Goal: Book appointment/travel/reservation

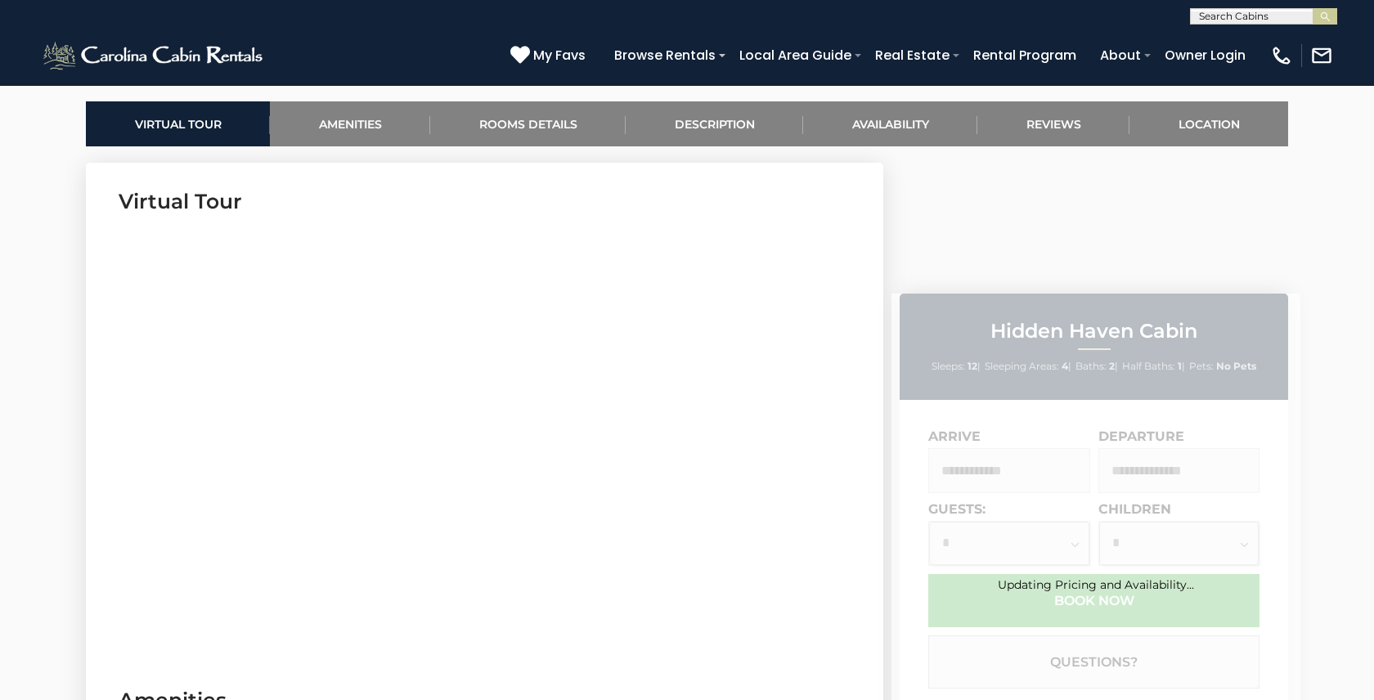
scroll to position [777, 0]
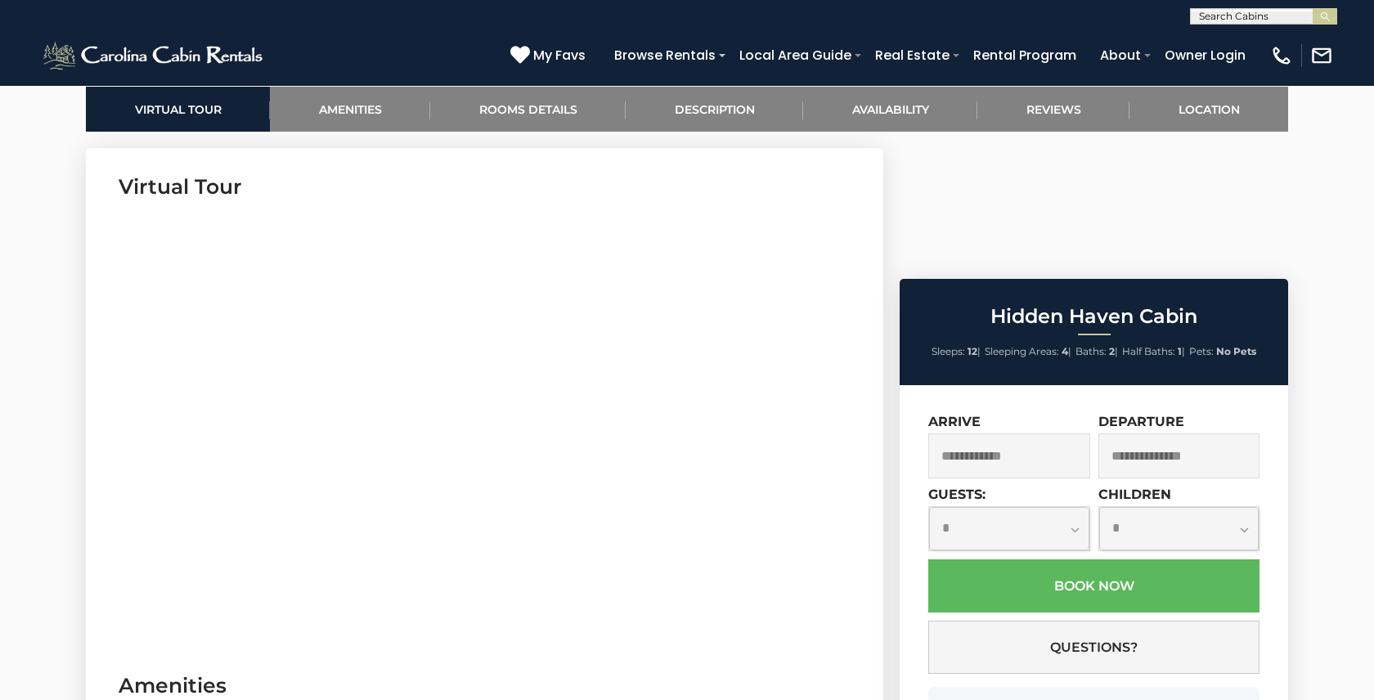
click at [1022, 434] on input "text" at bounding box center [1009, 456] width 162 height 45
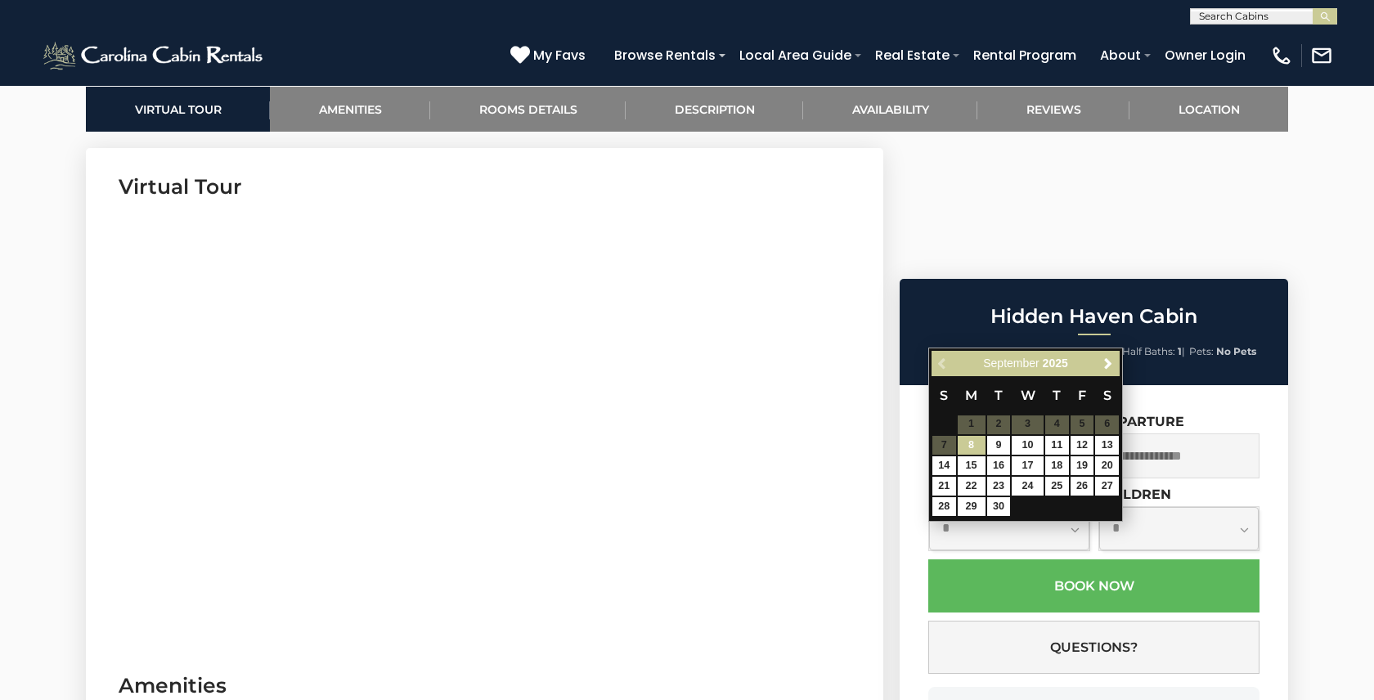
click at [967, 447] on link "8" at bounding box center [972, 445] width 28 height 19
type input "**********"
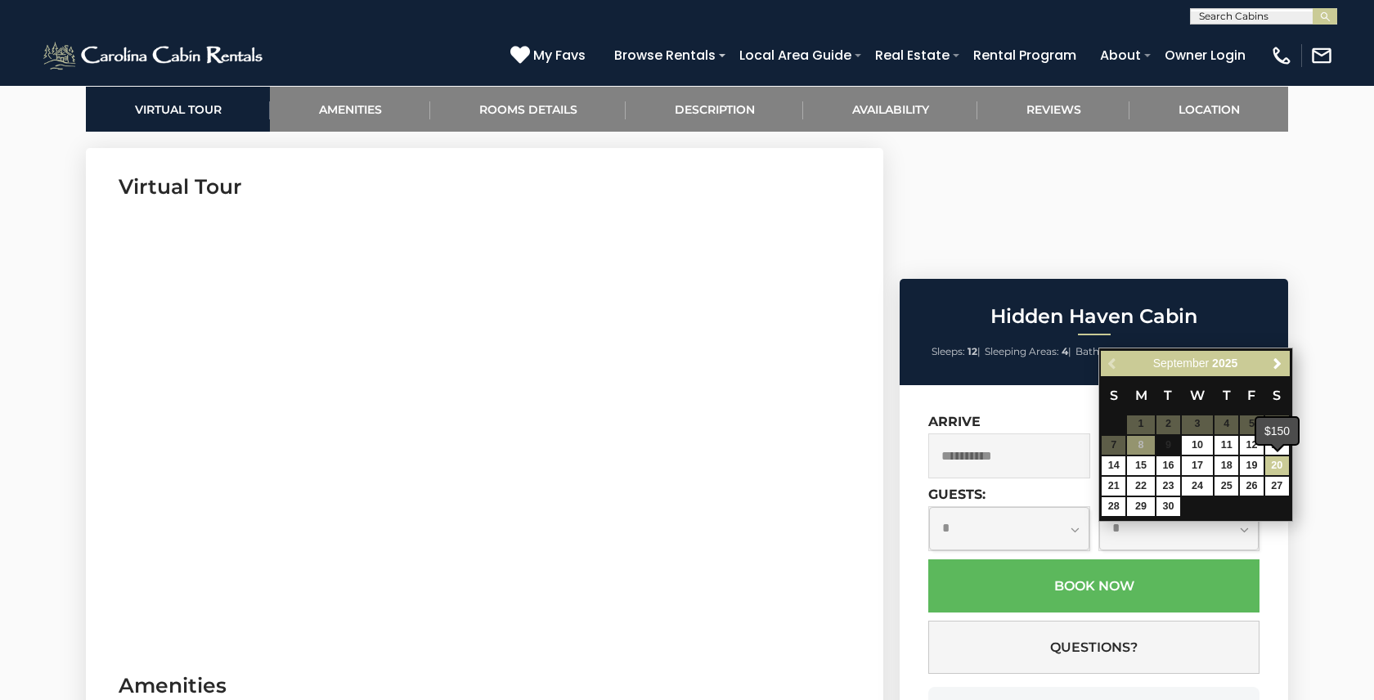
click at [1278, 466] on link "20" at bounding box center [1278, 465] width 24 height 19
type input "**********"
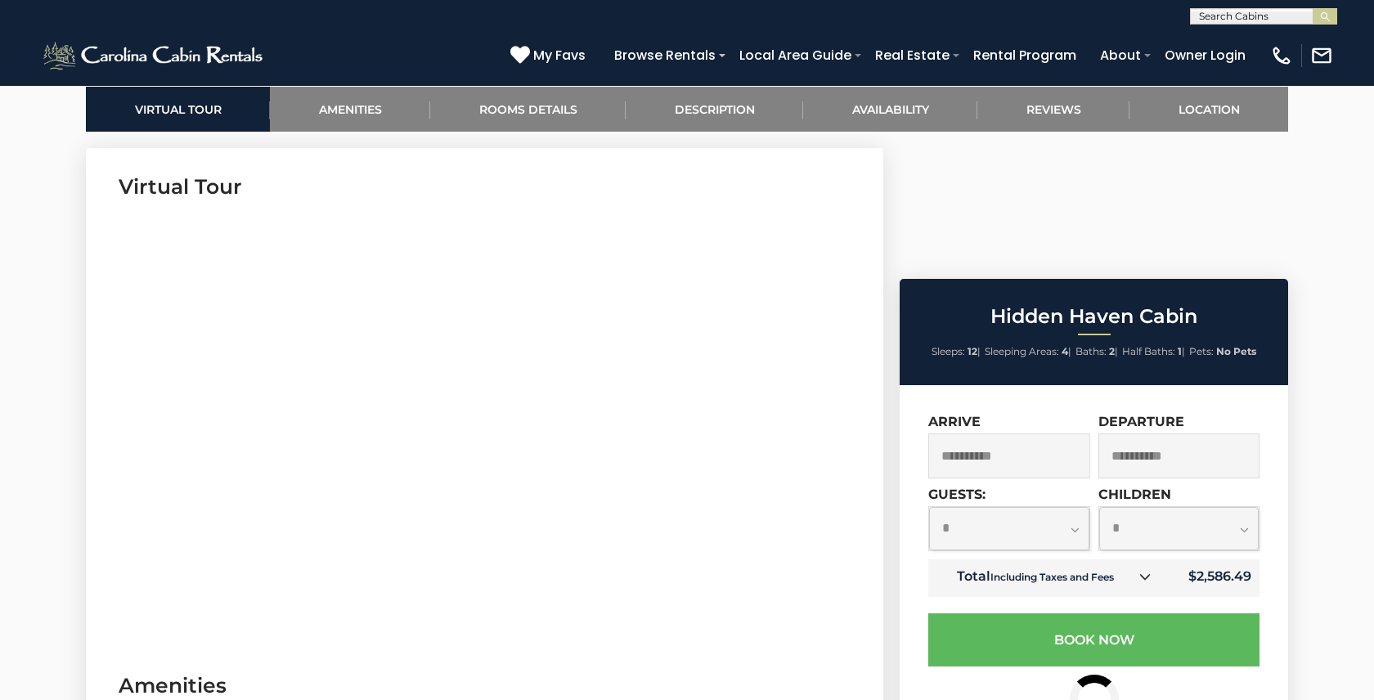
select select "**"
drag, startPoint x: 1199, startPoint y: 443, endPoint x: 1253, endPoint y: 443, distance: 54.0
click at [1253, 560] on td "$2,586.49" at bounding box center [1212, 579] width 96 height 38
copy td "2,586.49"
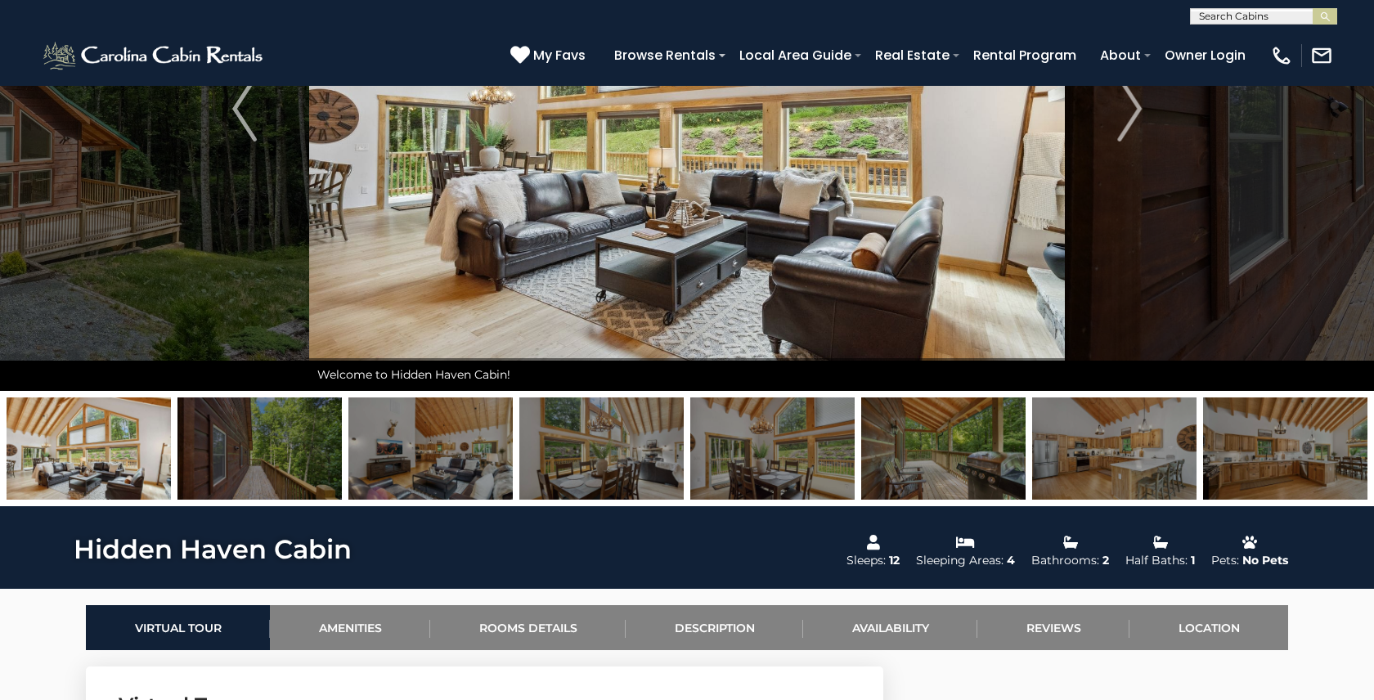
scroll to position [236, 0]
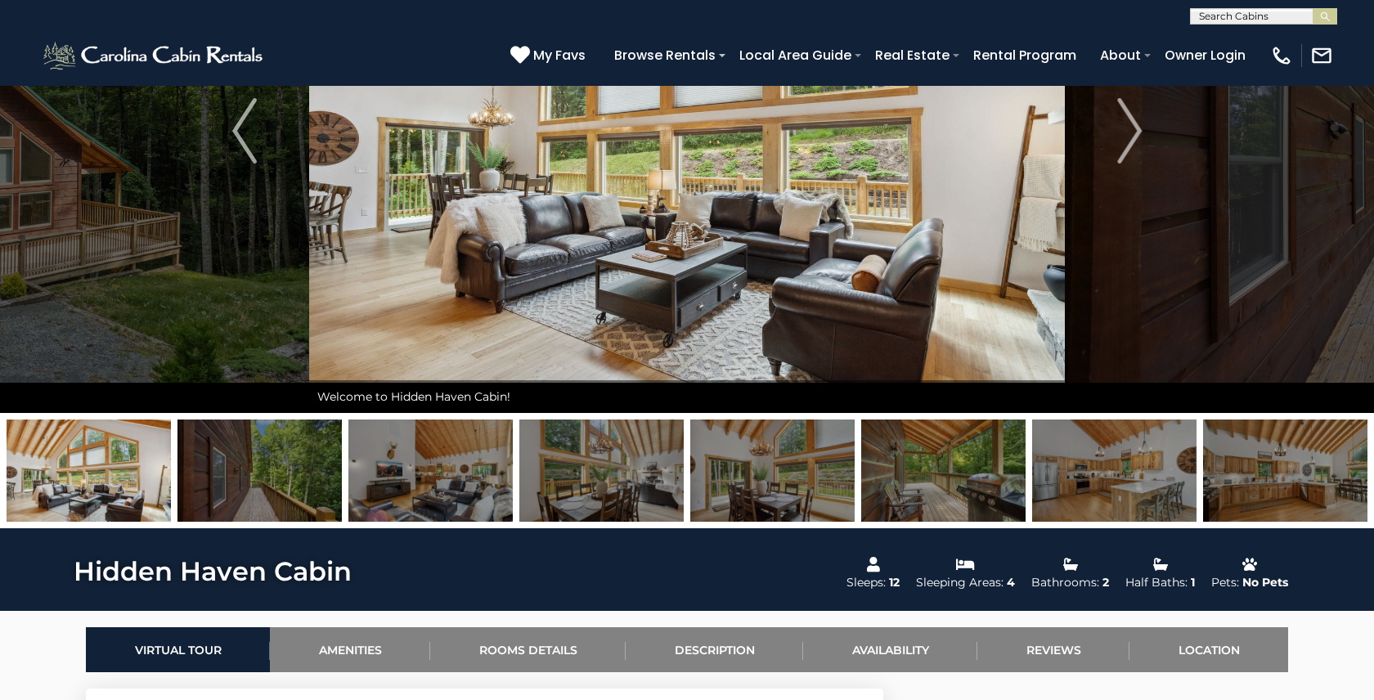
click at [959, 489] on img at bounding box center [943, 471] width 164 height 102
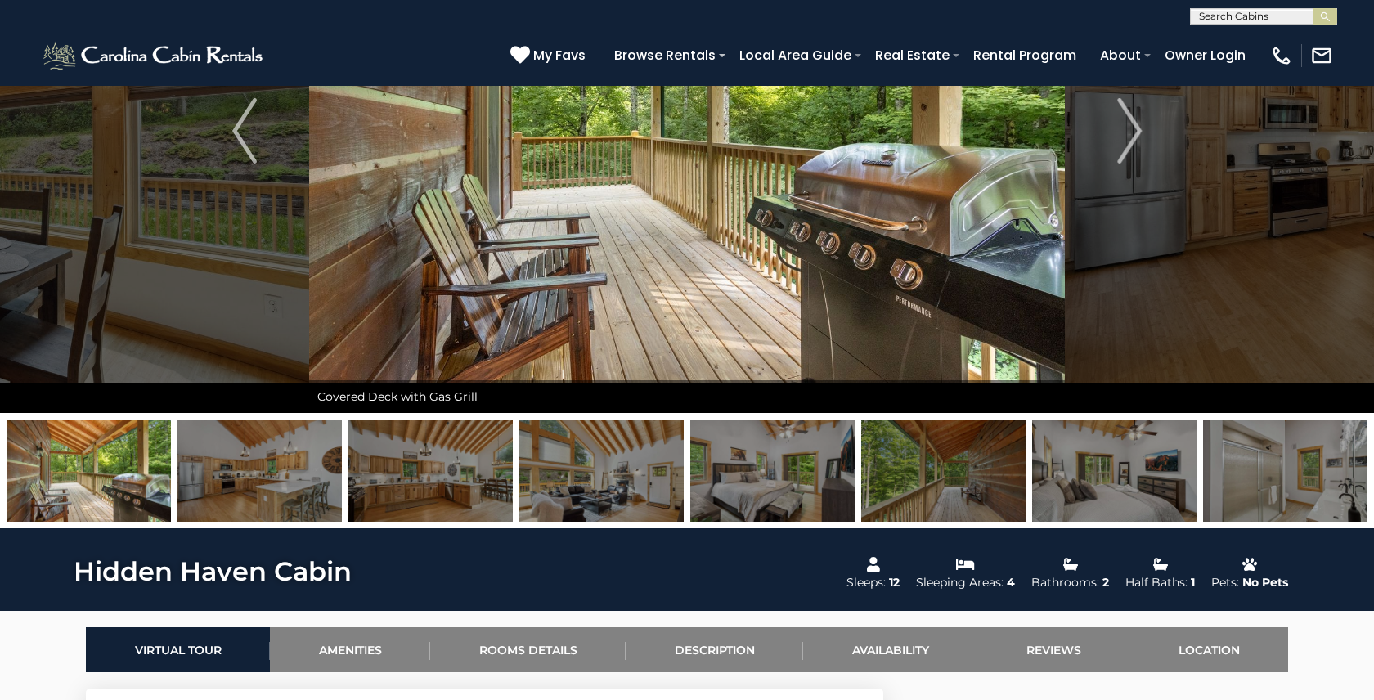
click at [719, 476] on img at bounding box center [772, 471] width 164 height 102
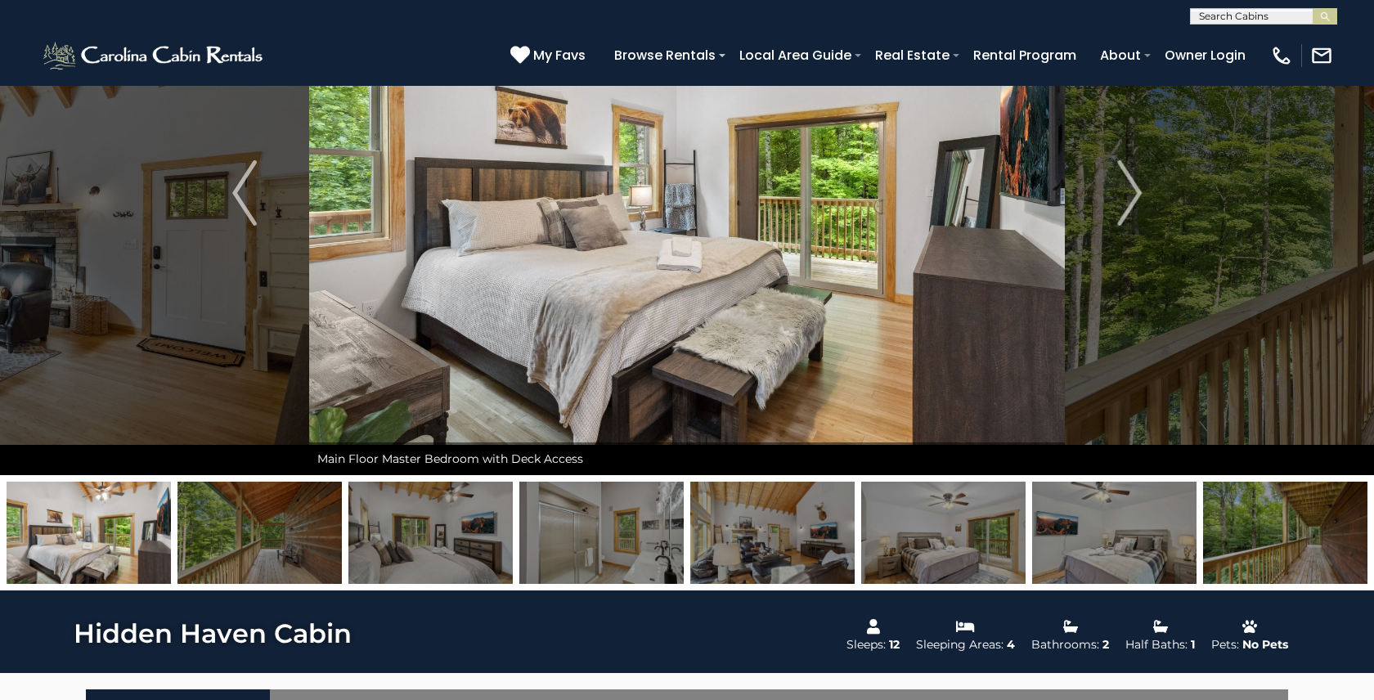
scroll to position [173, 0]
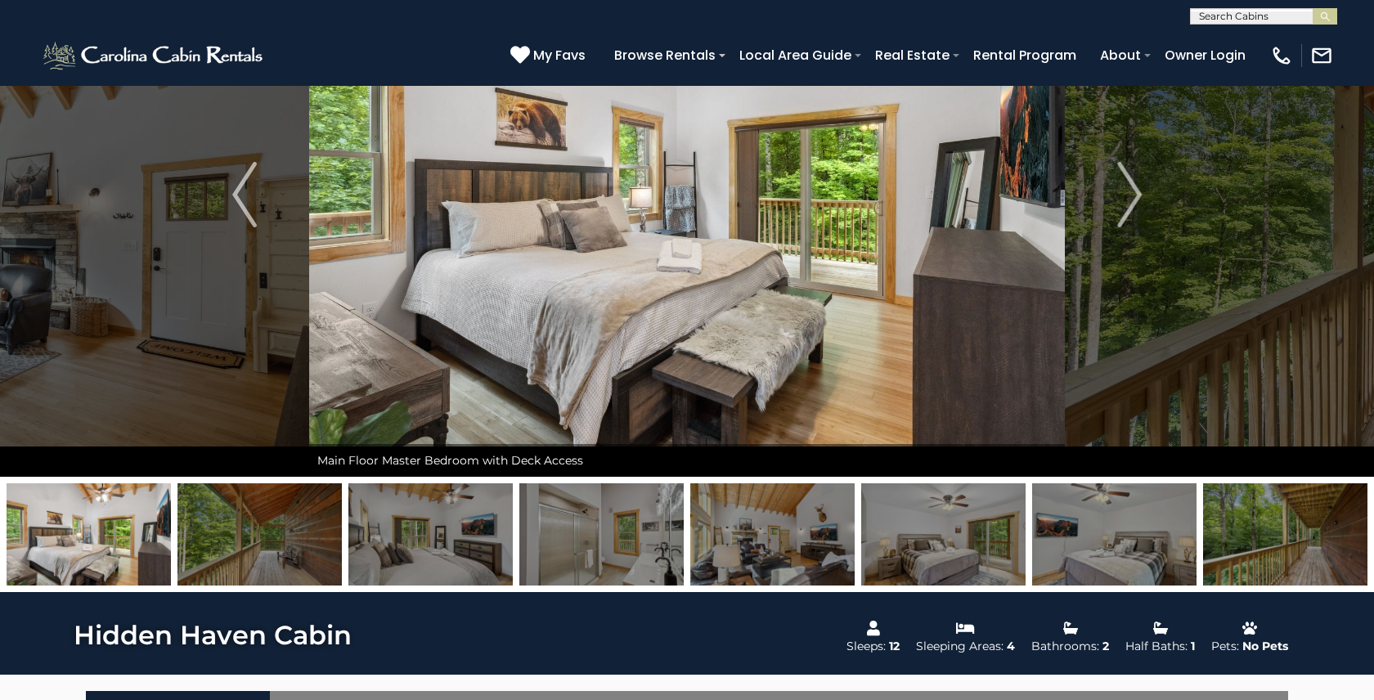
click at [933, 531] on img at bounding box center [943, 534] width 164 height 102
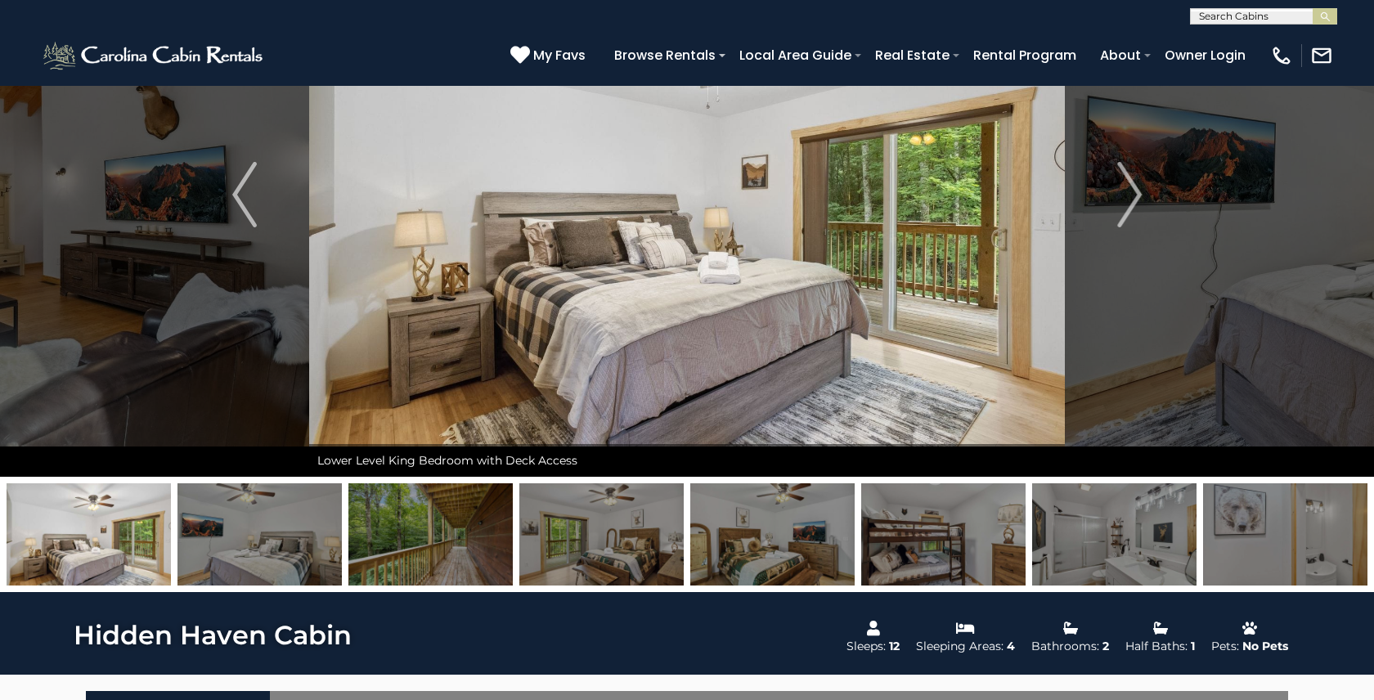
click at [273, 546] on img at bounding box center [260, 534] width 164 height 102
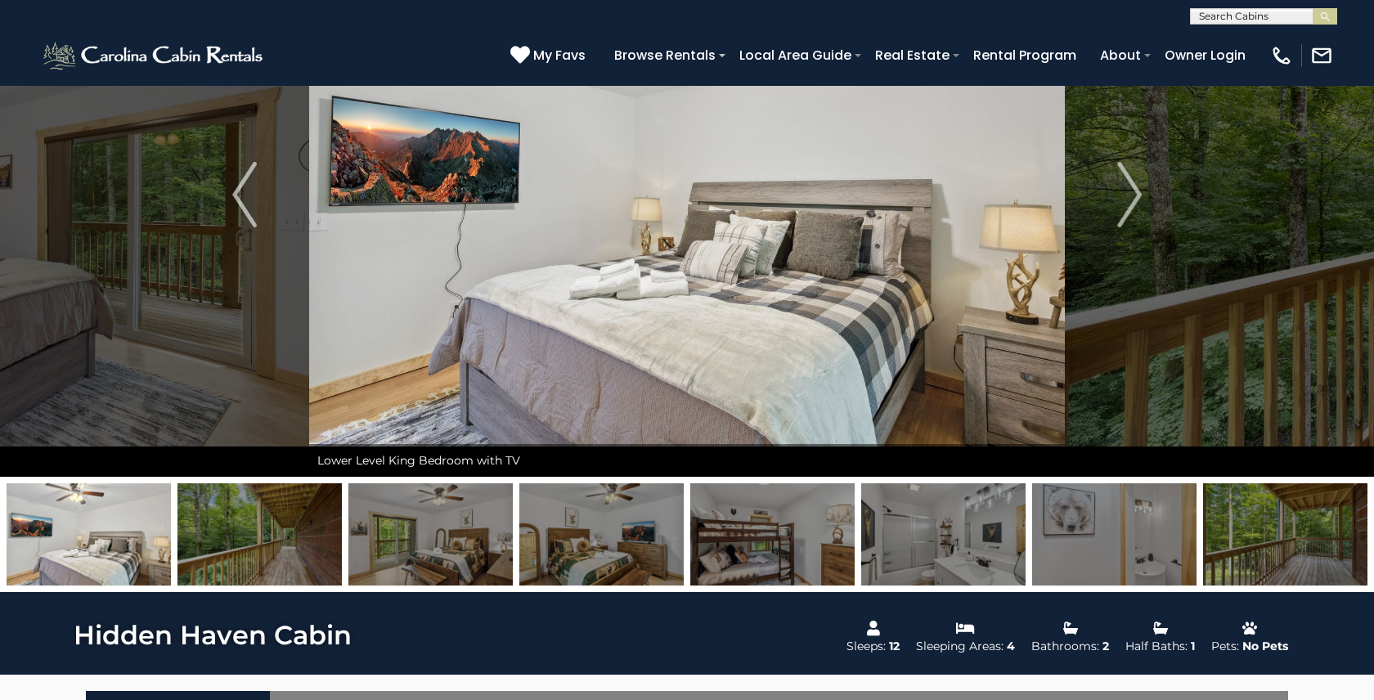
click at [433, 521] on img at bounding box center [430, 534] width 164 height 102
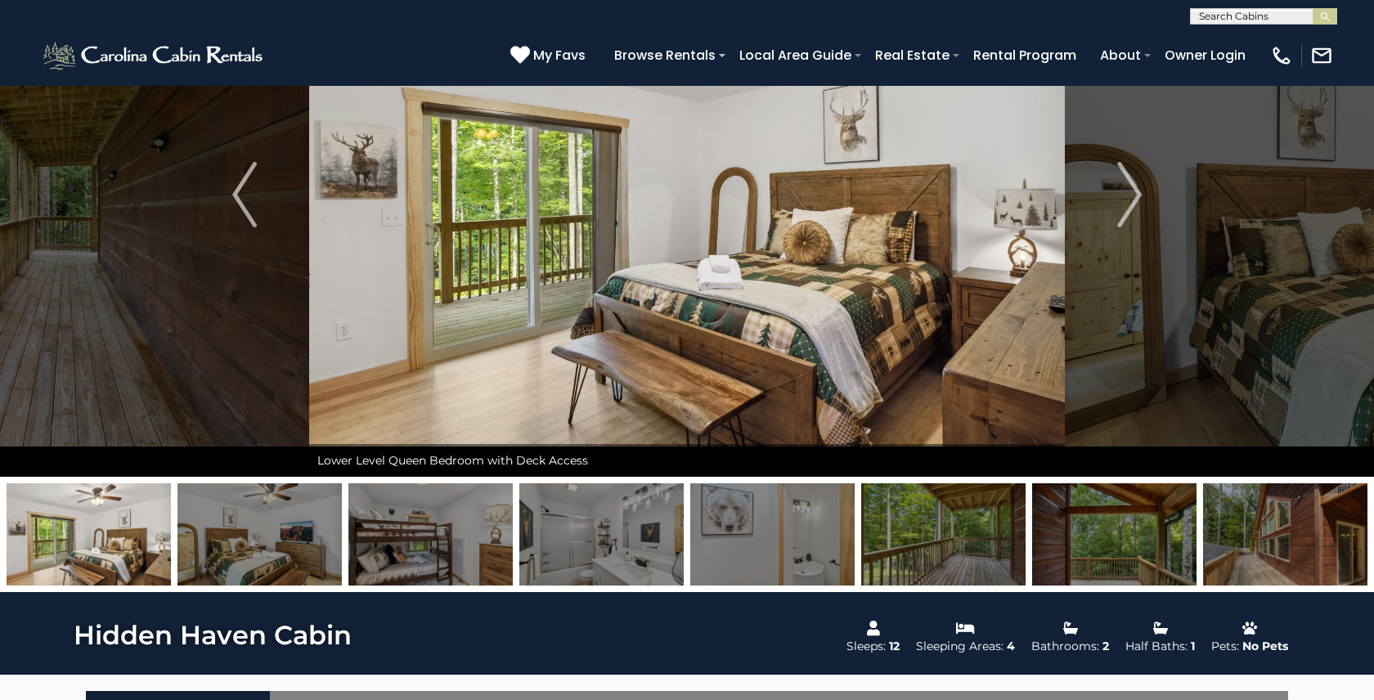
click at [452, 533] on img at bounding box center [430, 534] width 164 height 102
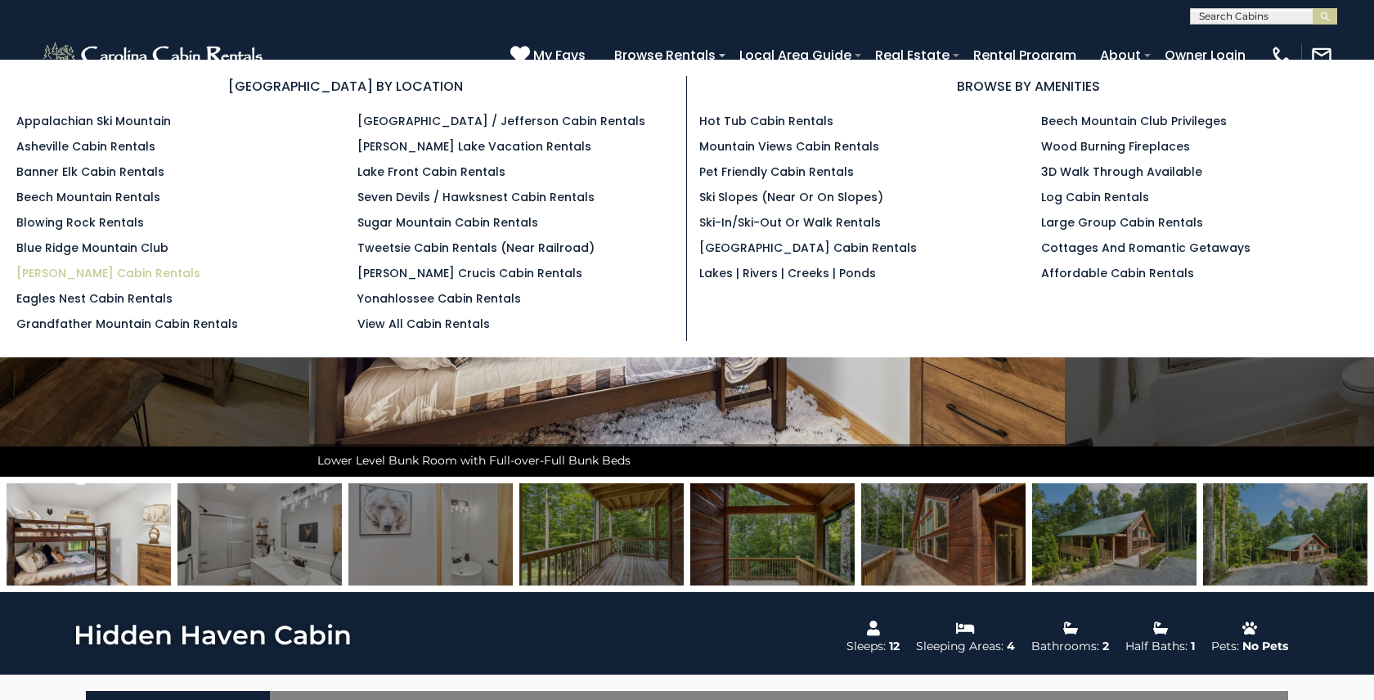
click at [85, 276] on link "[PERSON_NAME] Cabin Rentals" at bounding box center [108, 273] width 184 height 16
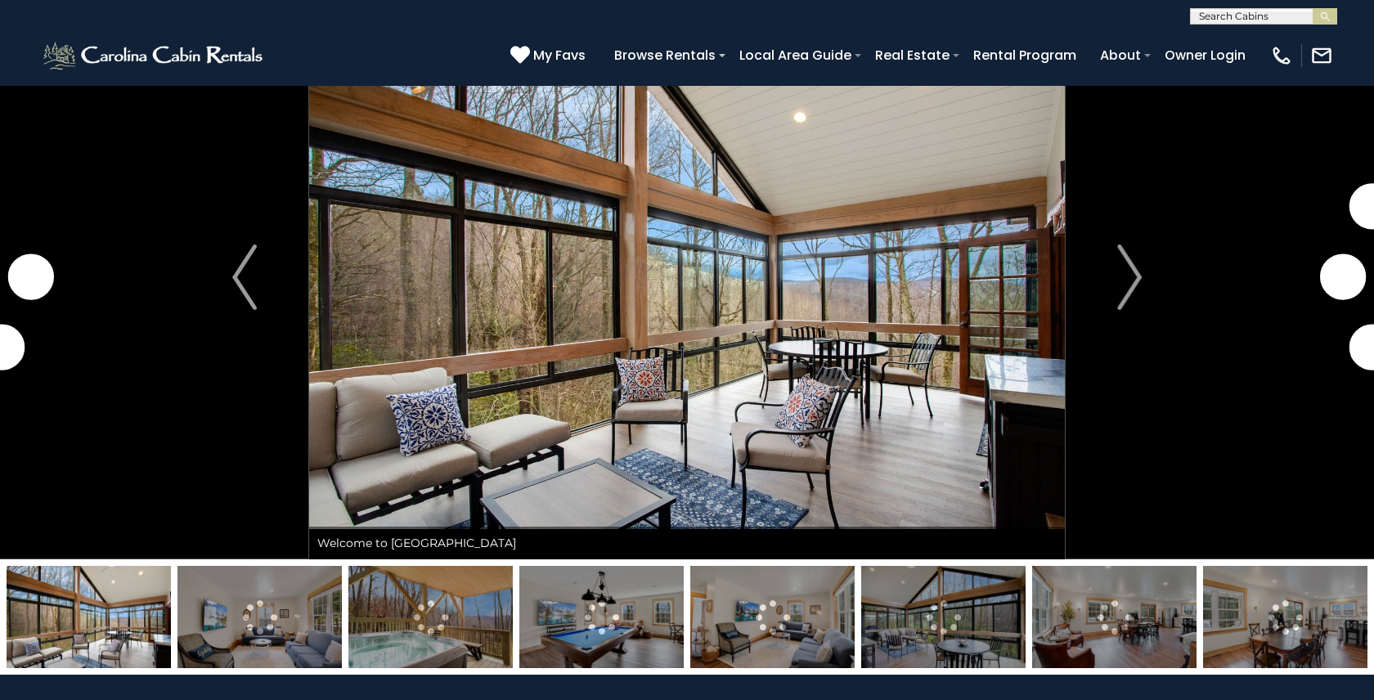
click at [747, 596] on img at bounding box center [772, 617] width 164 height 102
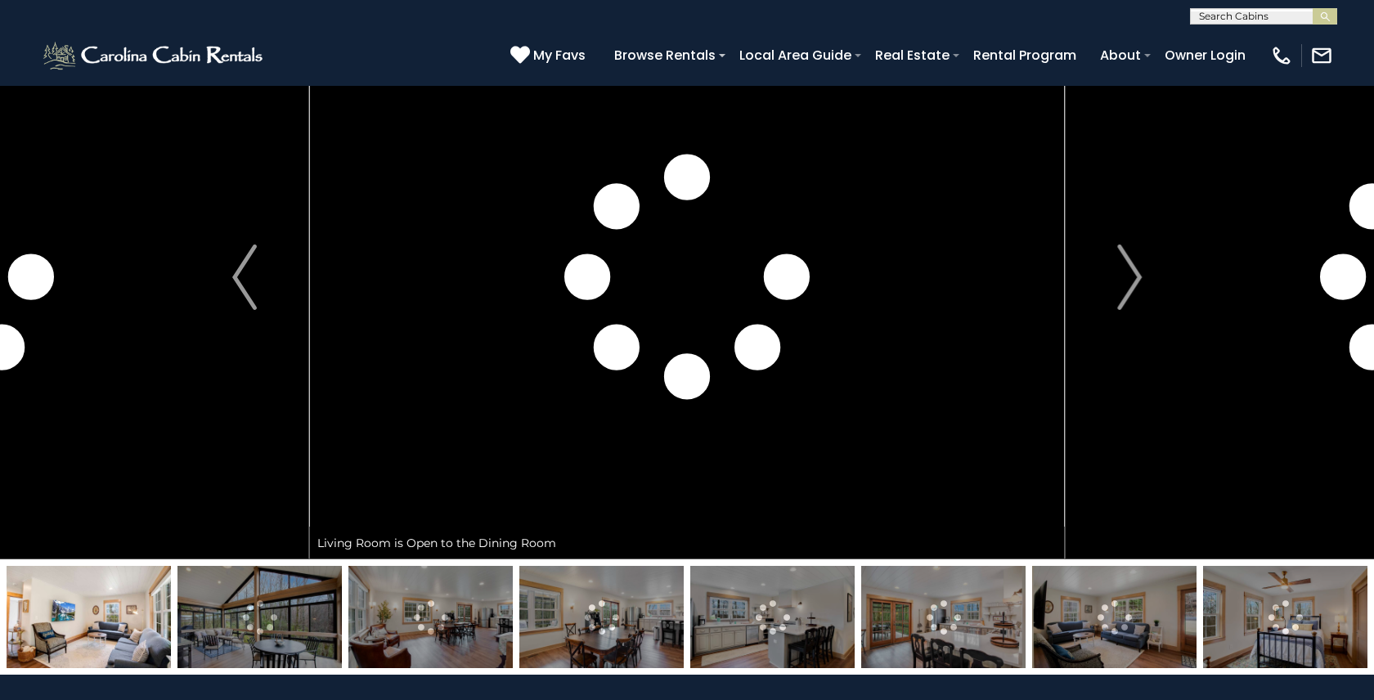
click at [747, 596] on img at bounding box center [772, 617] width 164 height 102
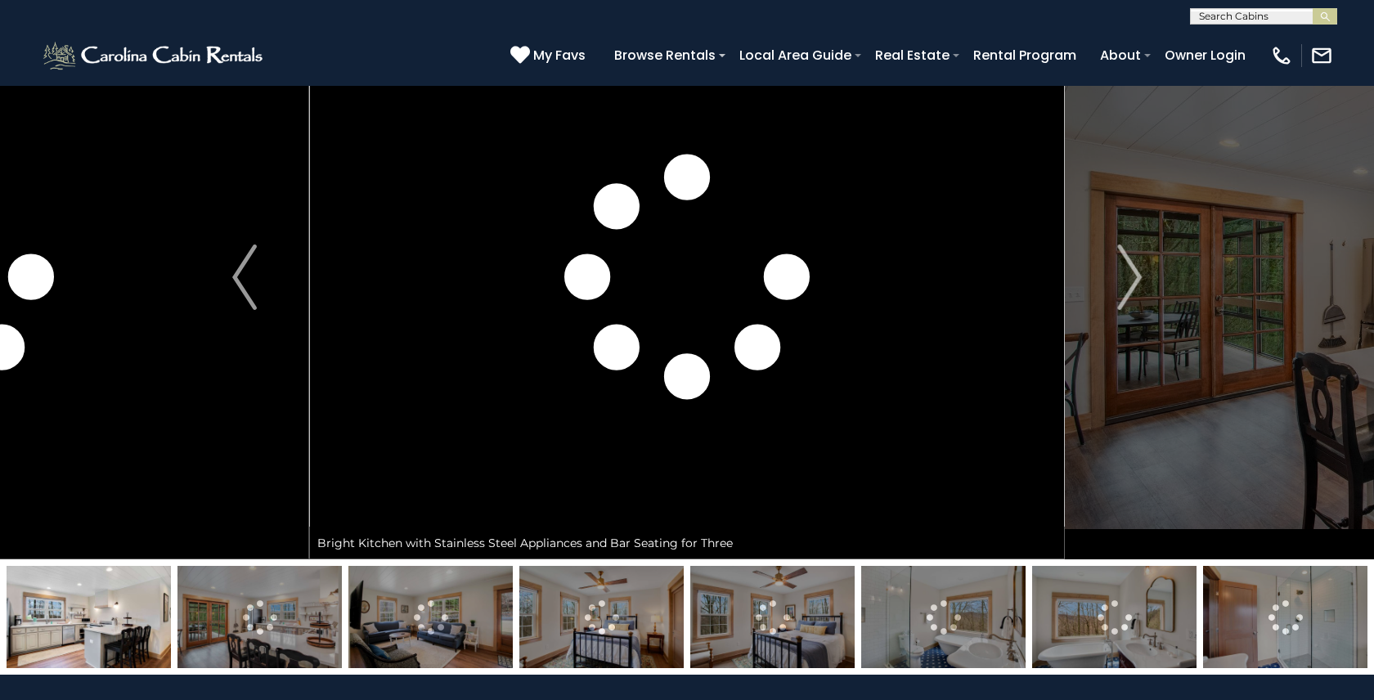
click at [560, 618] on img at bounding box center [601, 617] width 164 height 102
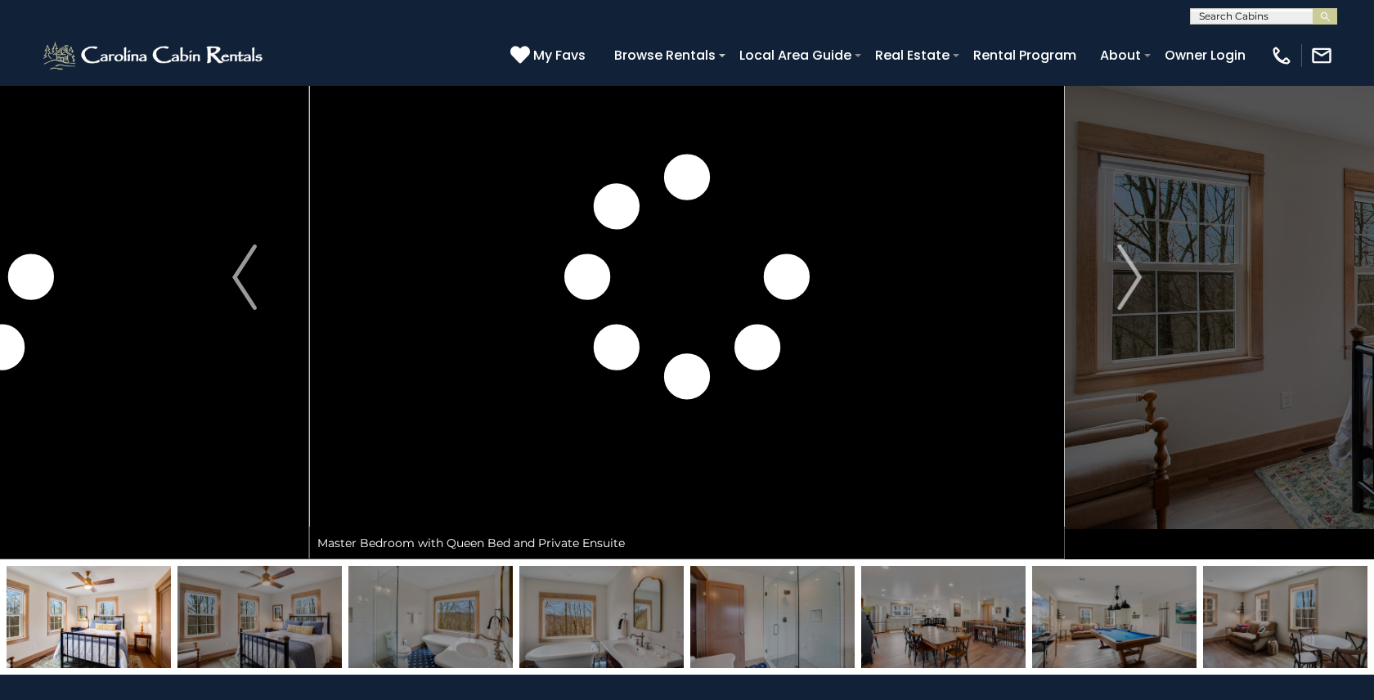
click at [1260, 636] on img at bounding box center [1285, 617] width 164 height 102
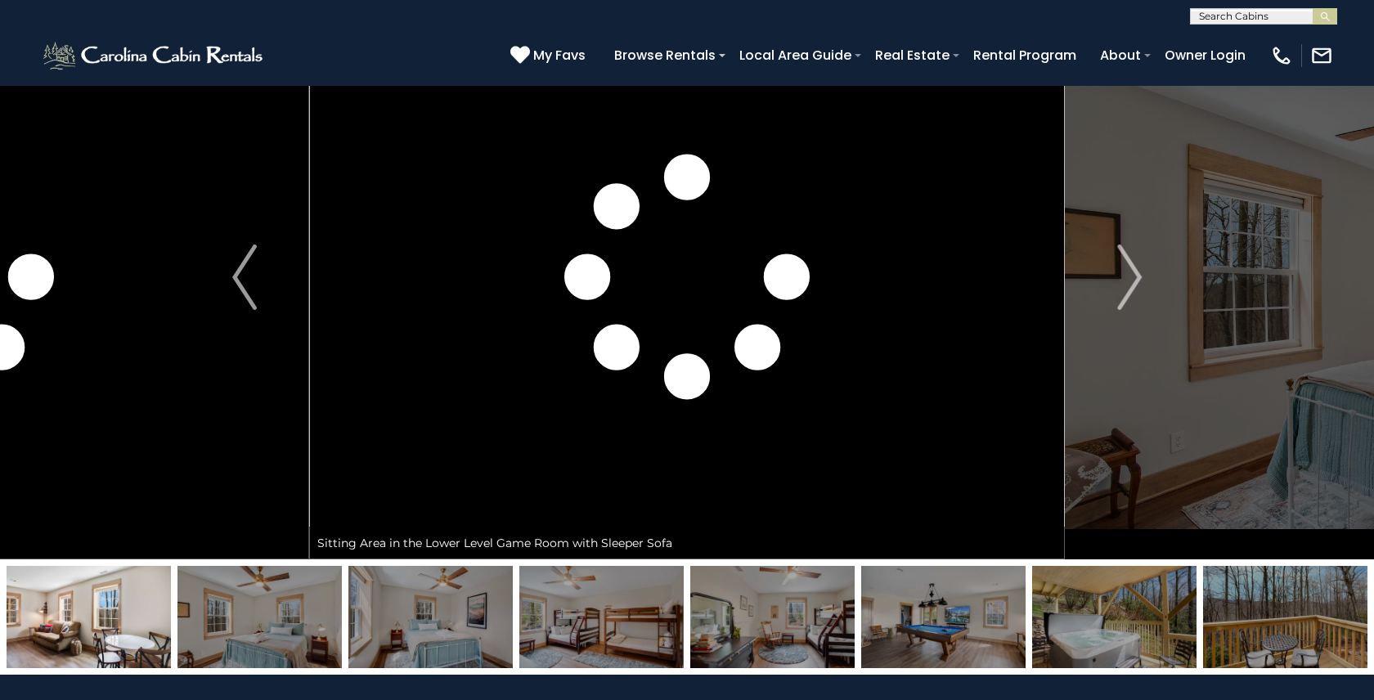
click at [308, 618] on img at bounding box center [260, 617] width 164 height 102
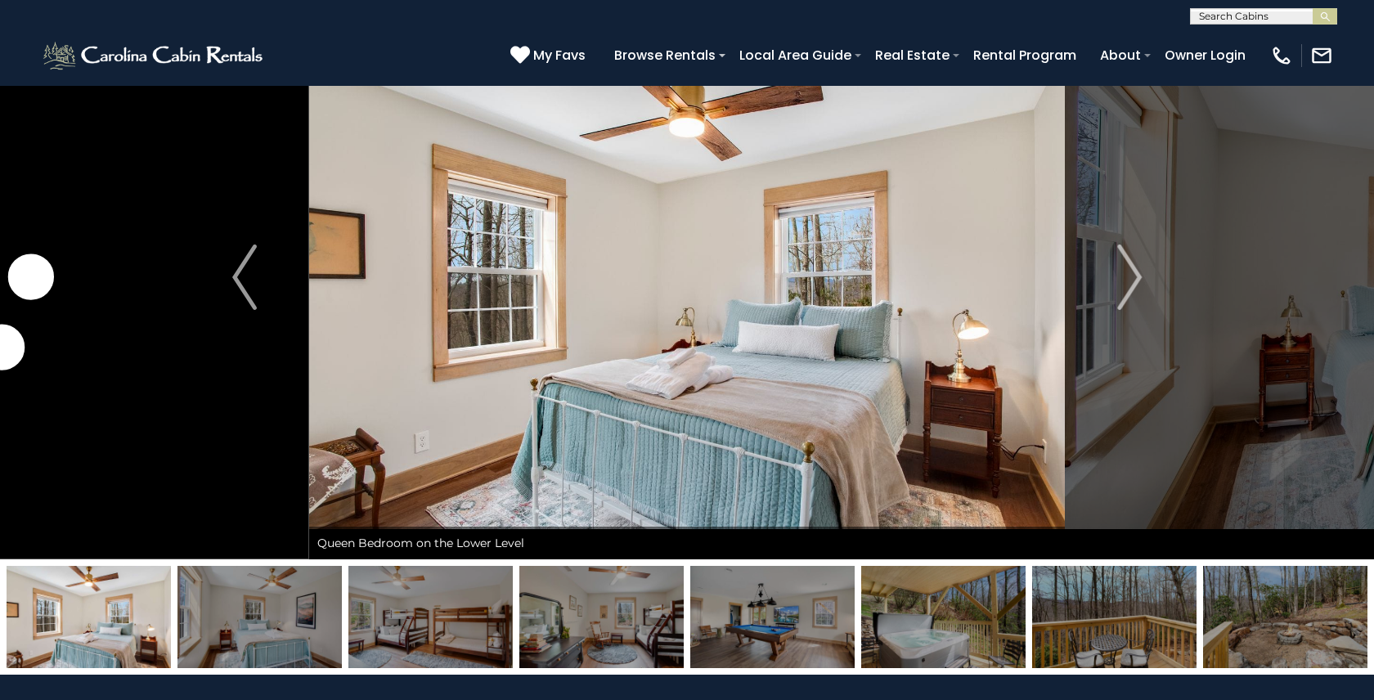
click at [483, 634] on img at bounding box center [430, 617] width 164 height 102
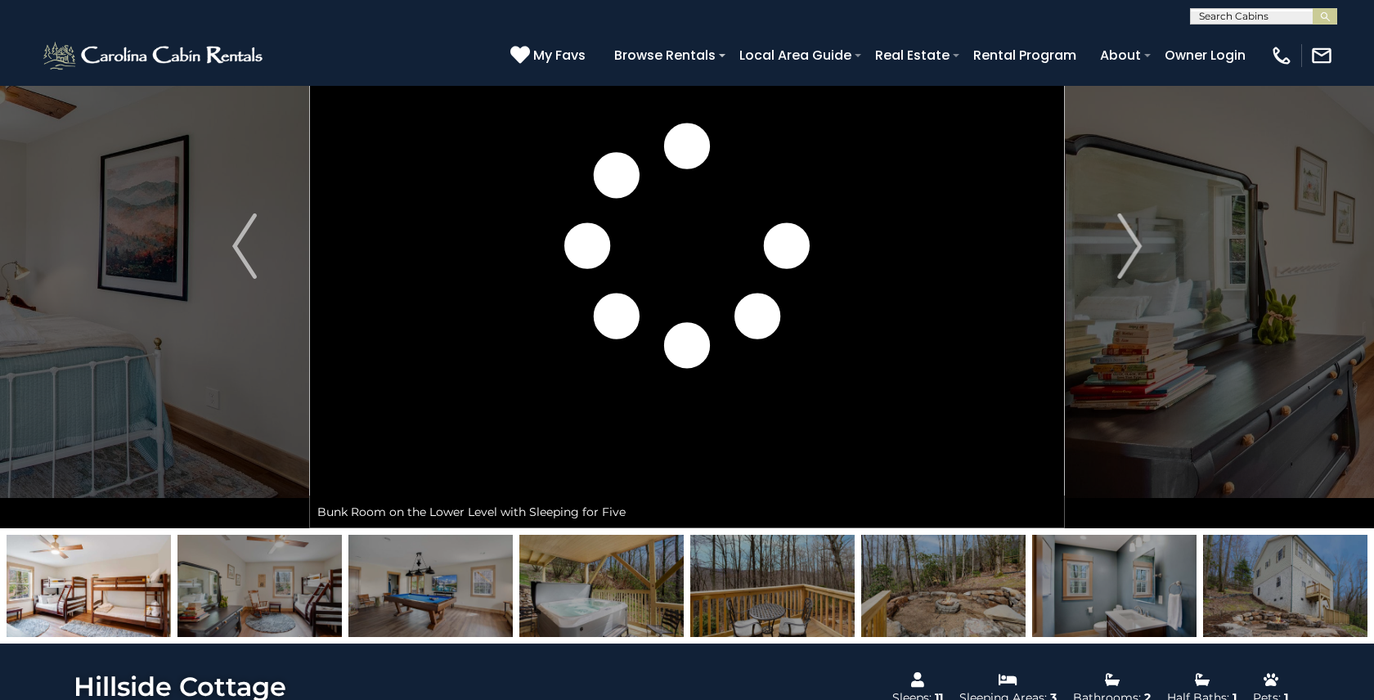
scroll to position [158, 0]
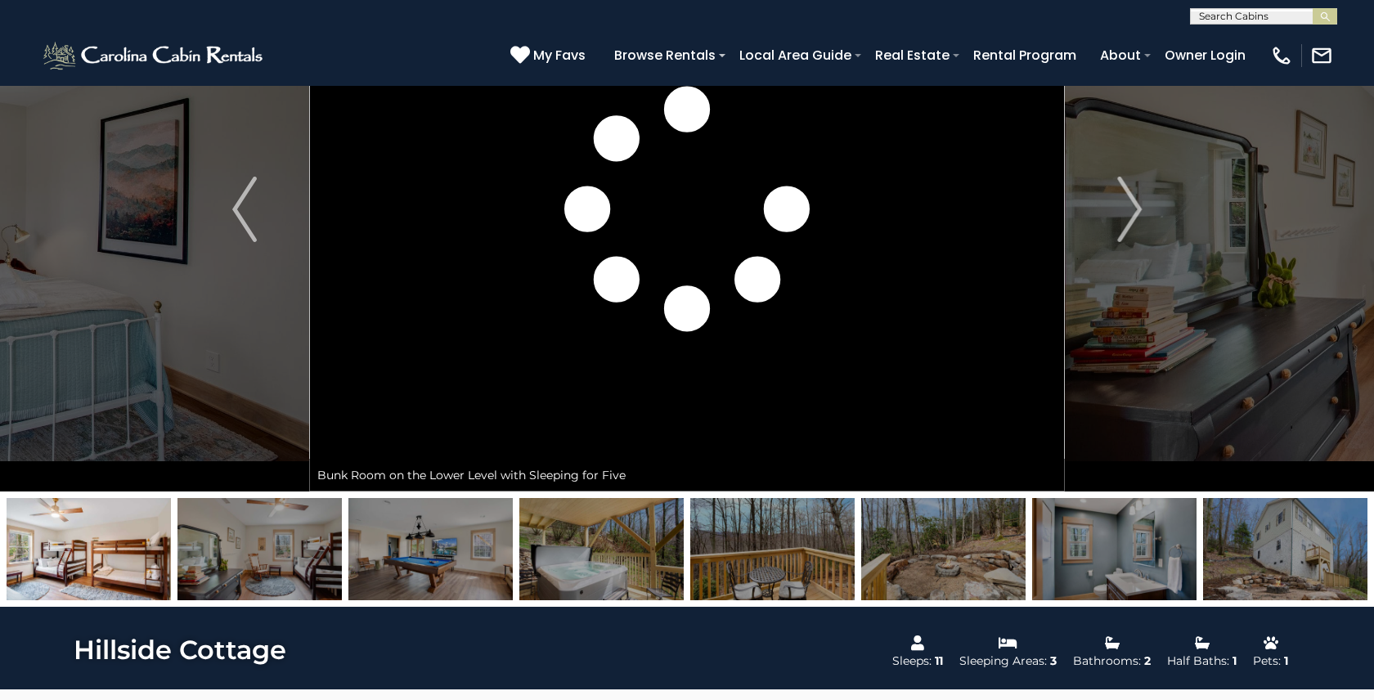
click at [1242, 573] on img at bounding box center [1285, 549] width 164 height 102
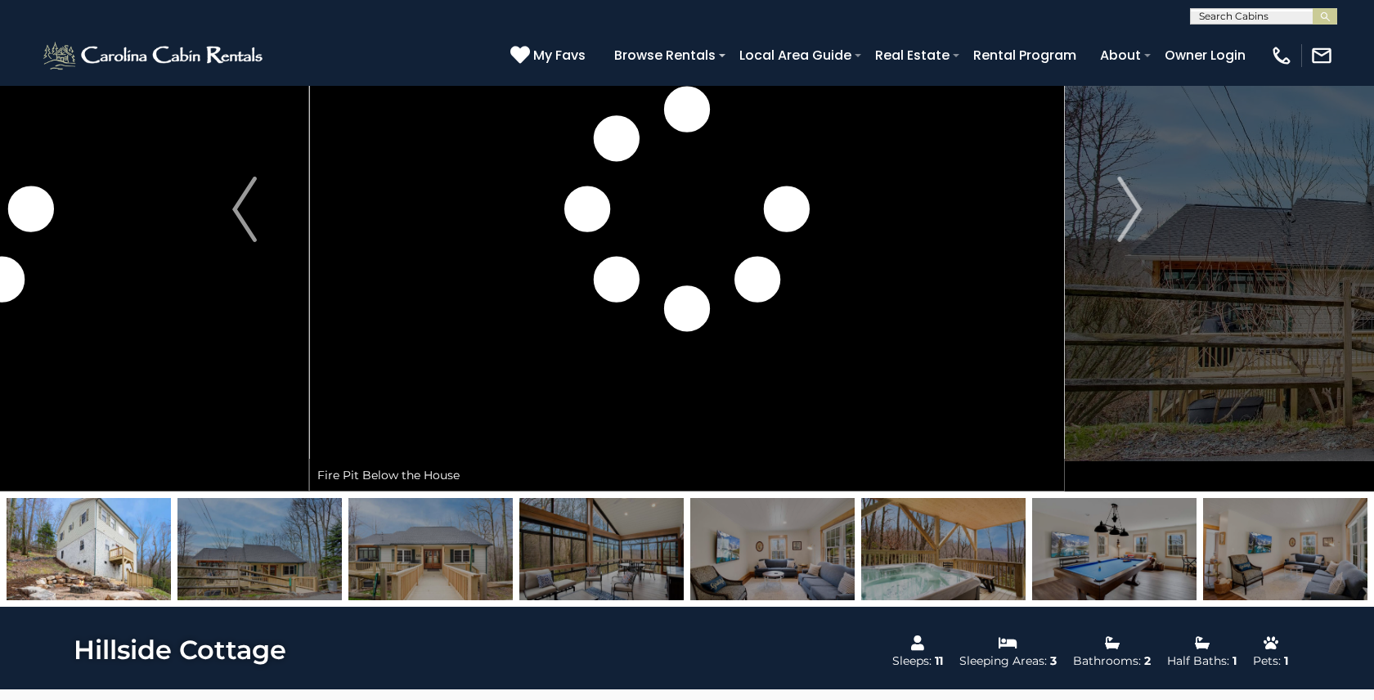
click at [1230, 564] on img at bounding box center [1285, 549] width 164 height 102
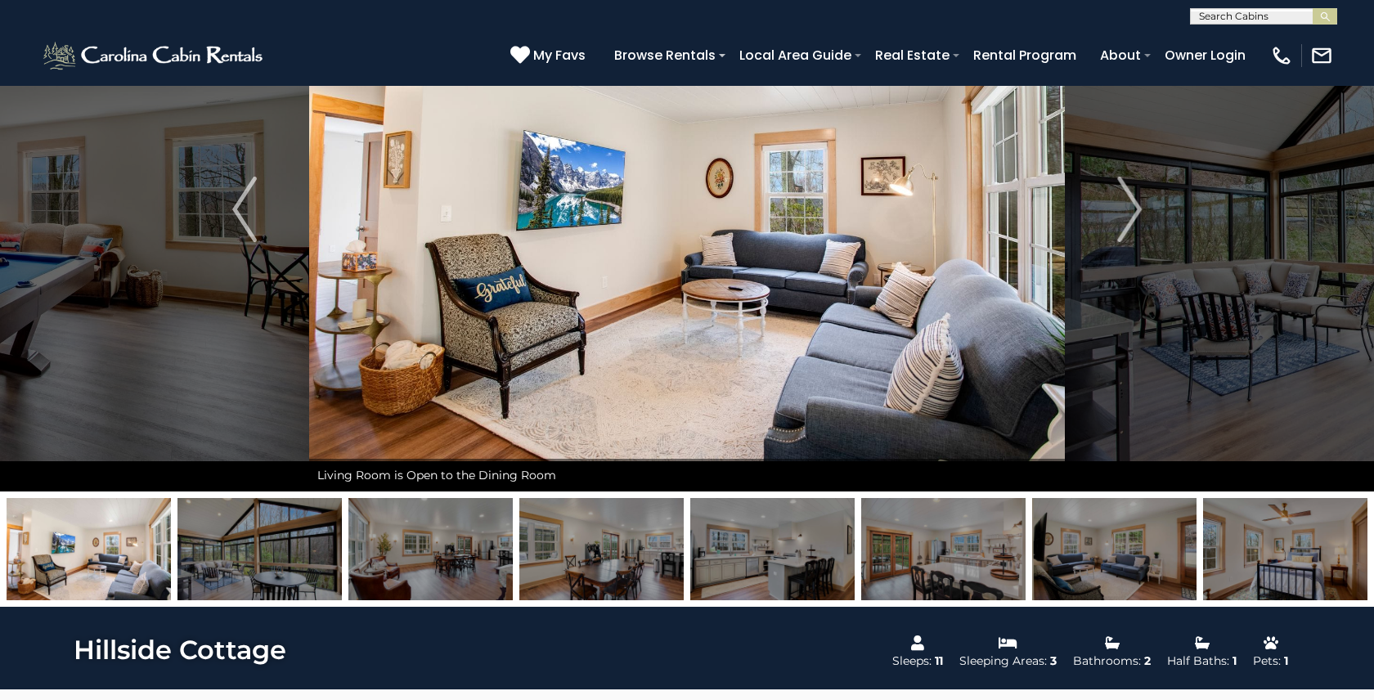
click at [1295, 545] on img at bounding box center [1285, 549] width 164 height 102
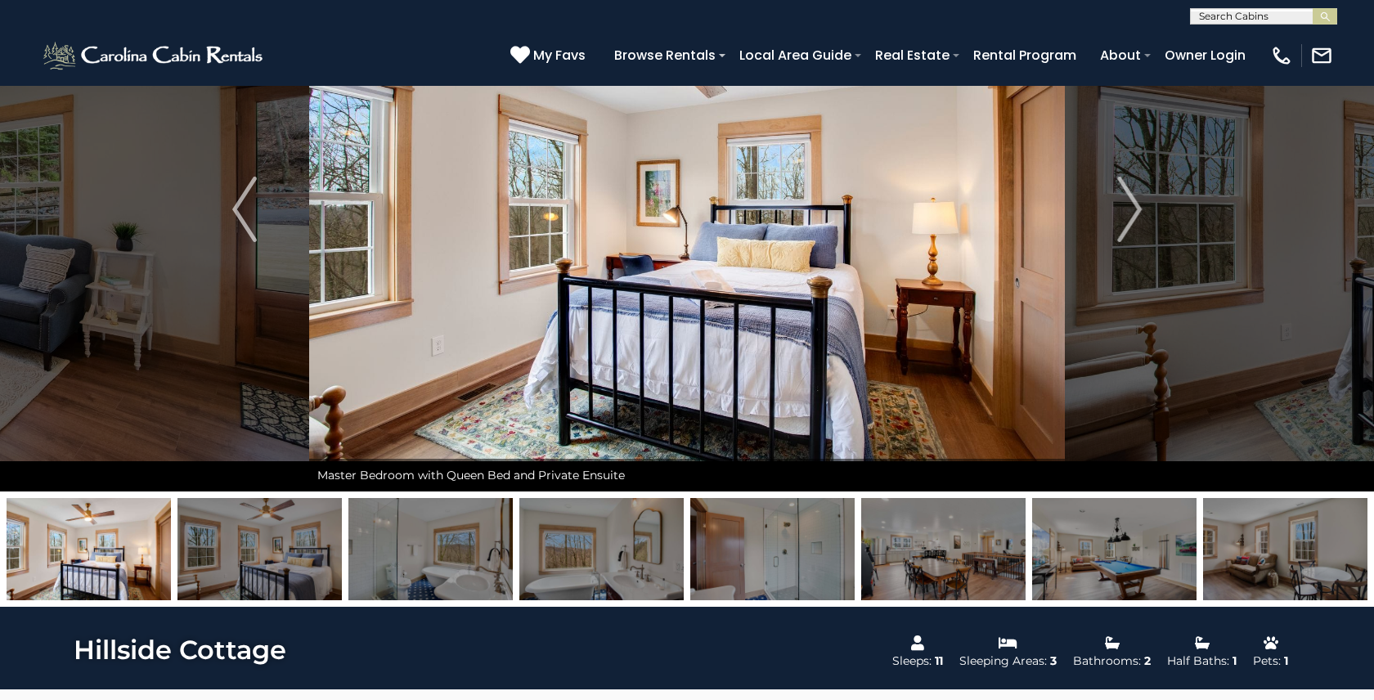
click at [945, 566] on img at bounding box center [943, 549] width 164 height 102
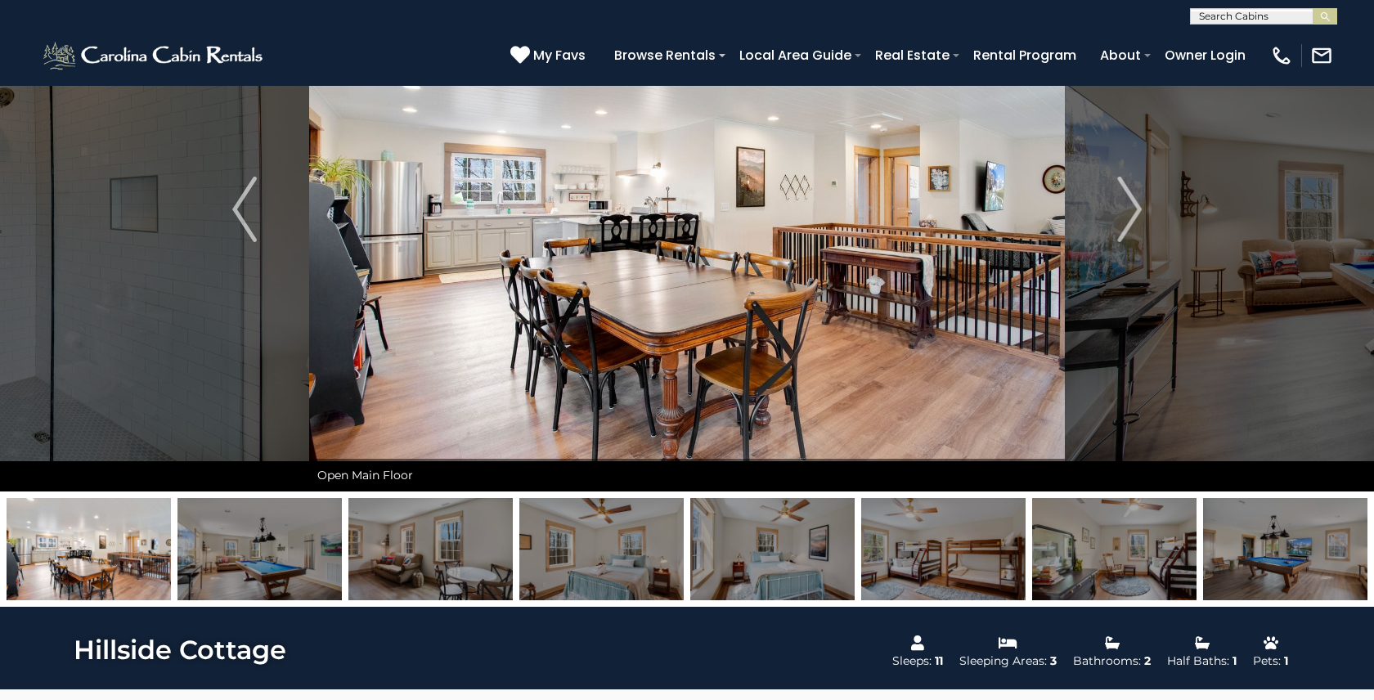
click at [932, 562] on img at bounding box center [943, 549] width 164 height 102
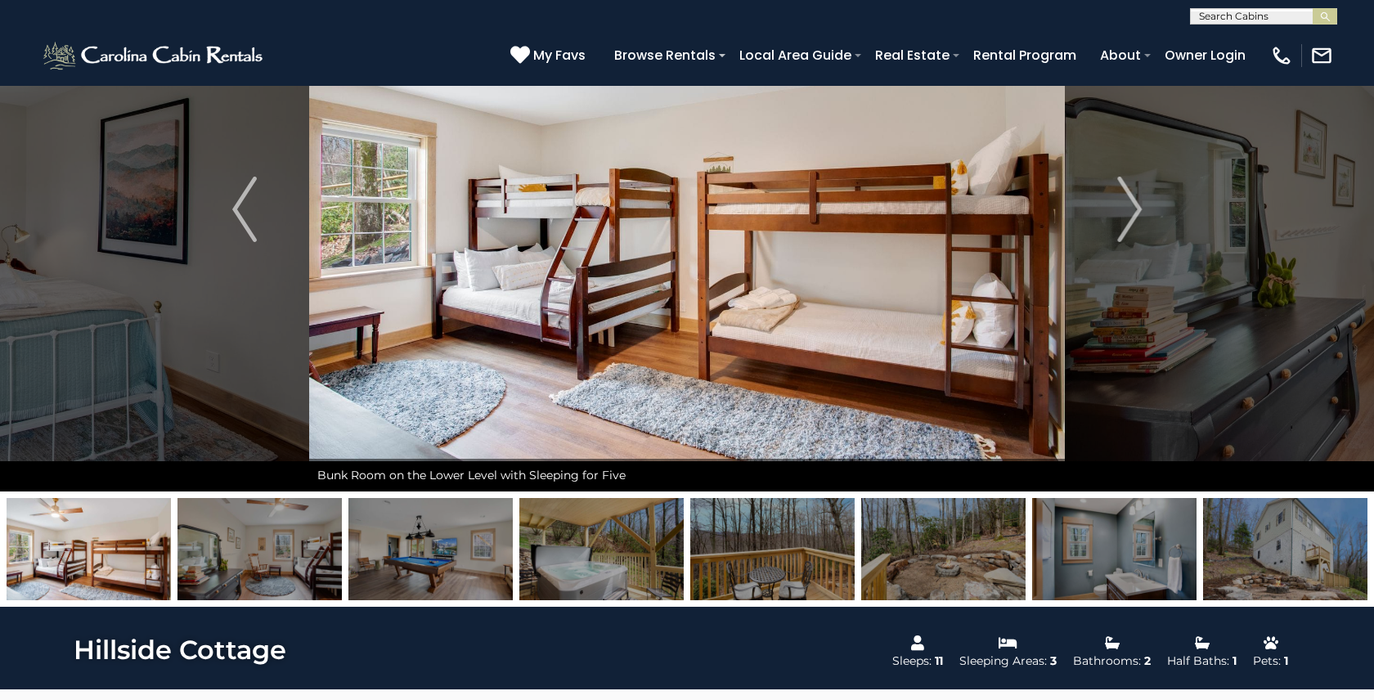
click at [1140, 572] on img at bounding box center [1114, 549] width 164 height 102
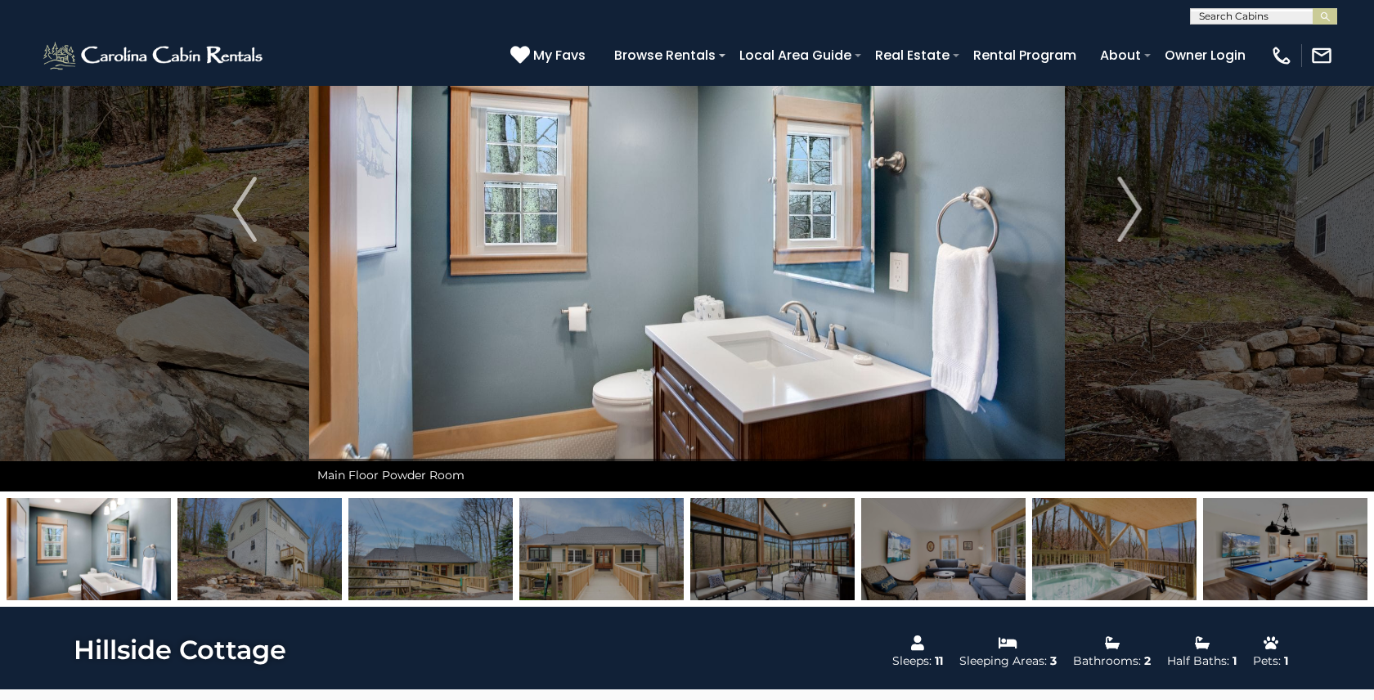
click at [1132, 552] on img at bounding box center [1114, 549] width 164 height 102
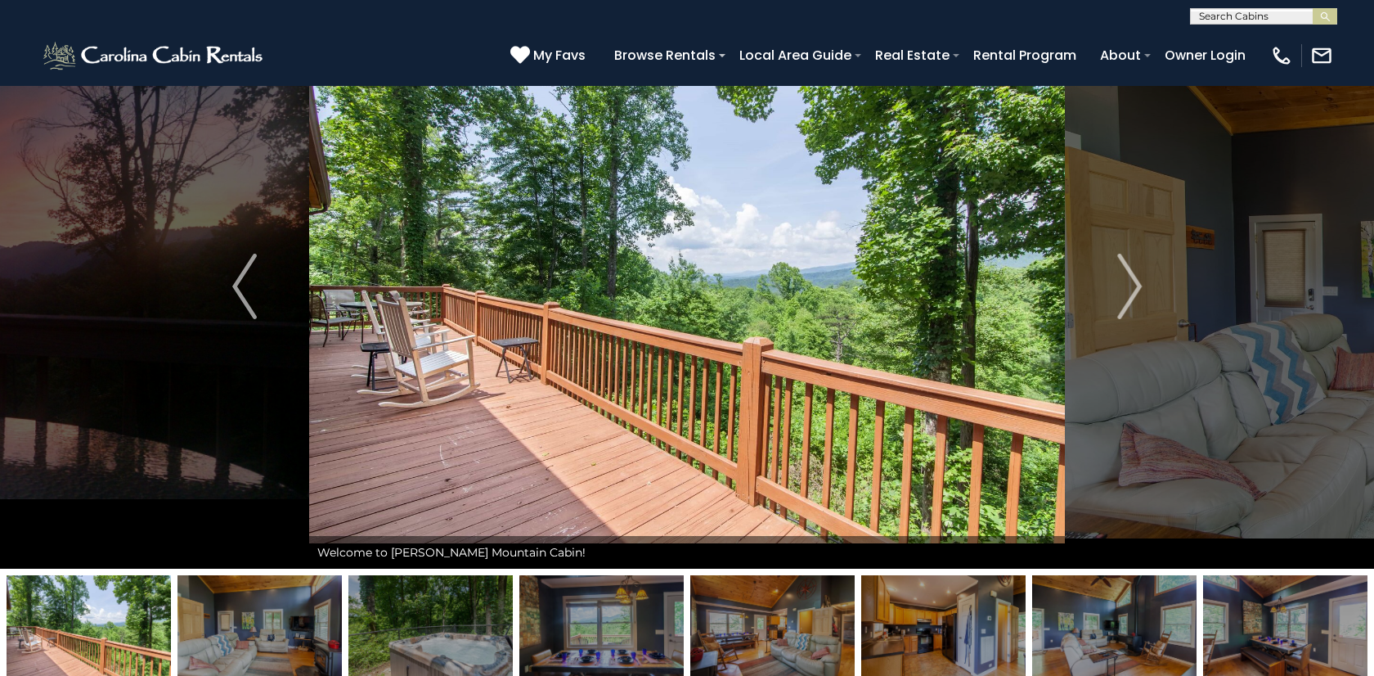
scroll to position [81, 0]
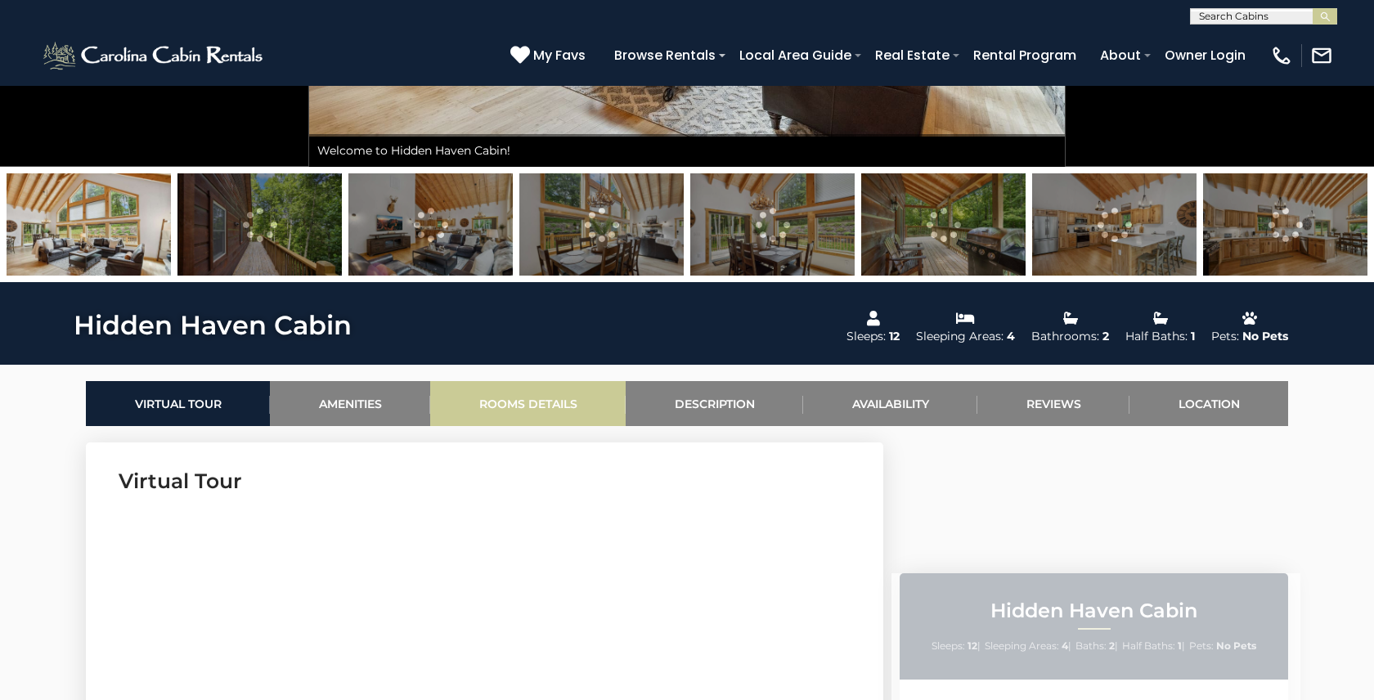
click at [507, 407] on link "Rooms Details" at bounding box center [528, 403] width 196 height 45
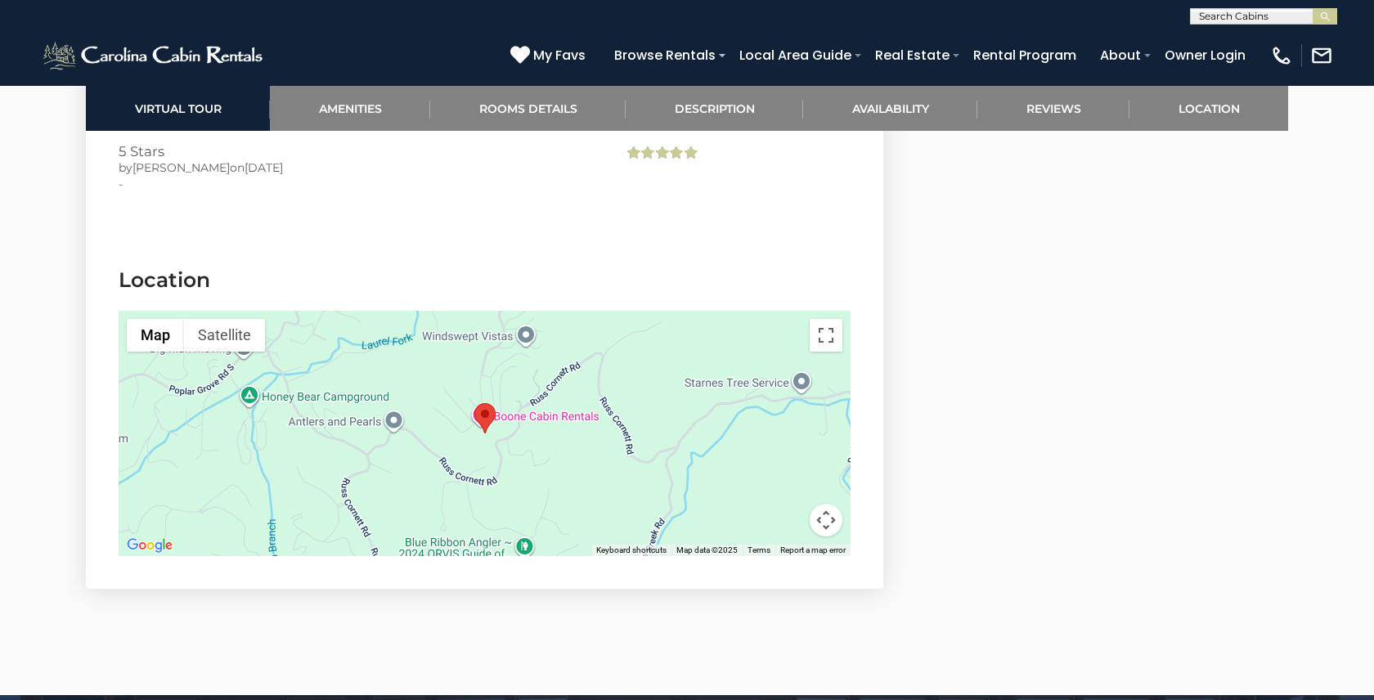
scroll to position [4352, 0]
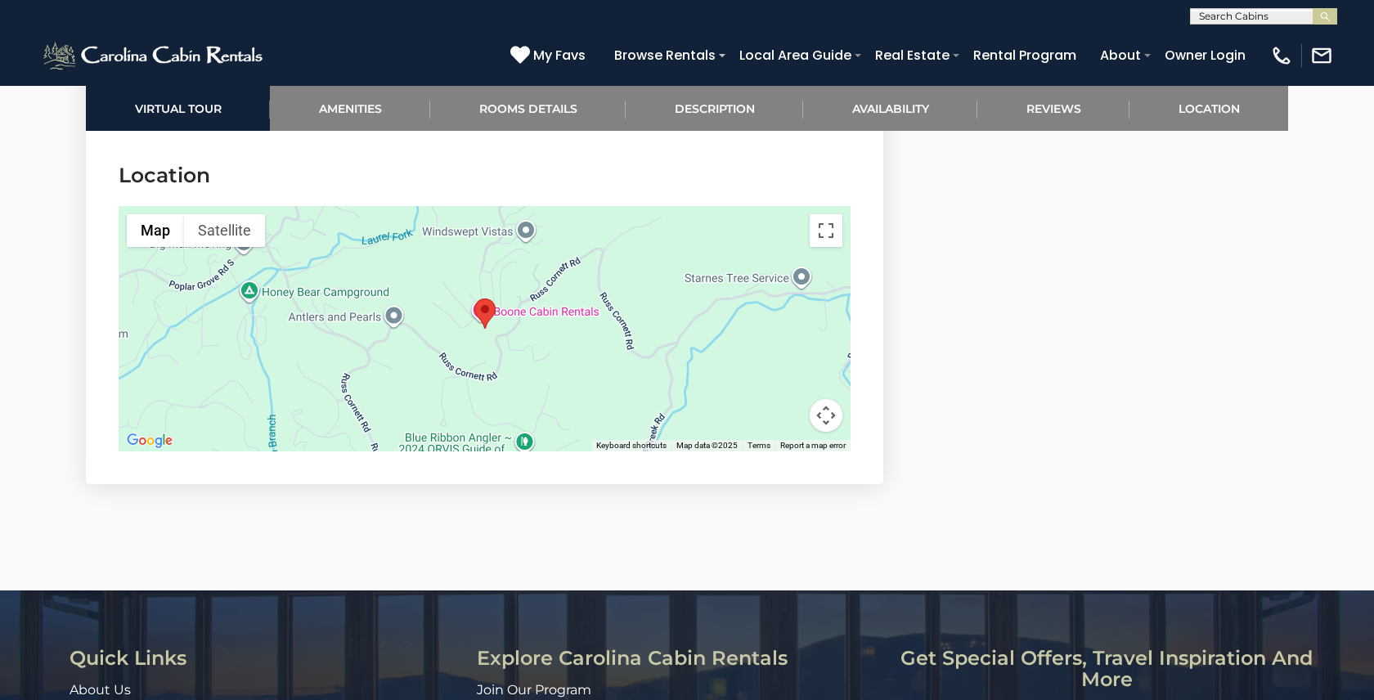
click at [825, 402] on button "Map camera controls" at bounding box center [826, 415] width 33 height 33
click at [790, 399] on button "Zoom out" at bounding box center [785, 415] width 33 height 33
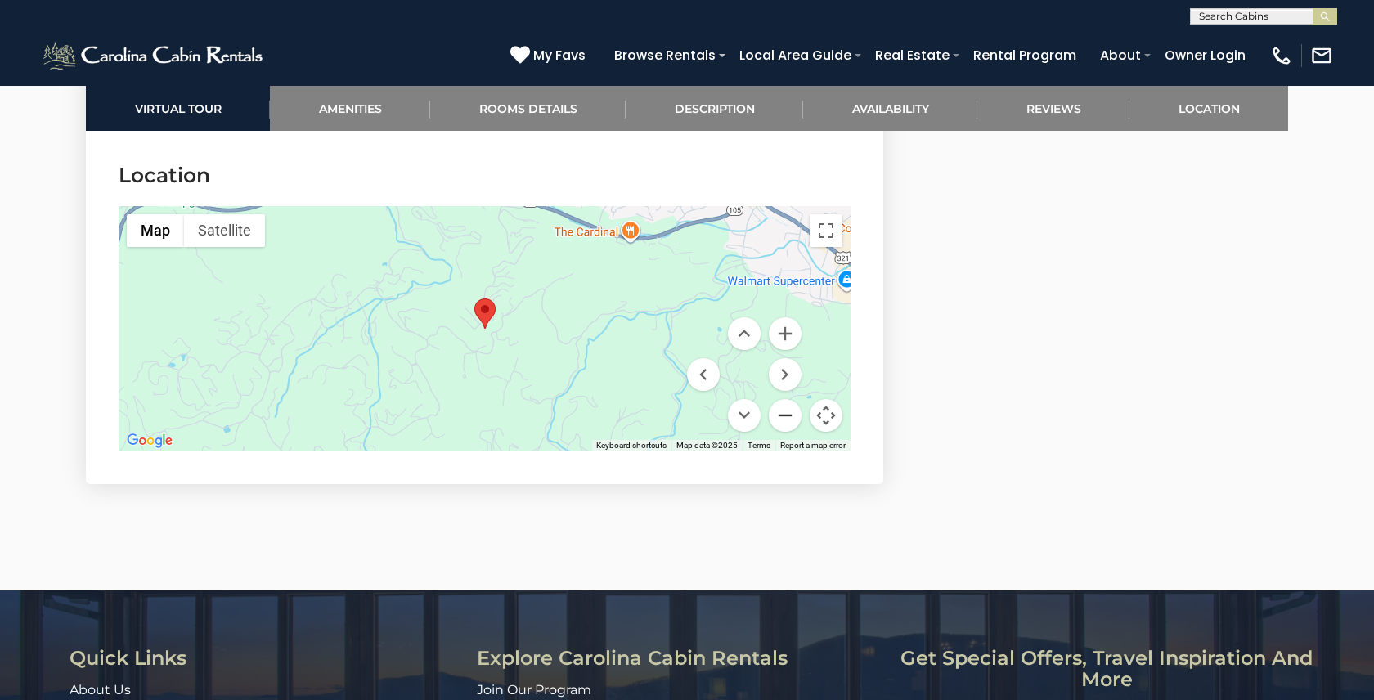
click at [790, 399] on button "Zoom out" at bounding box center [785, 415] width 33 height 33
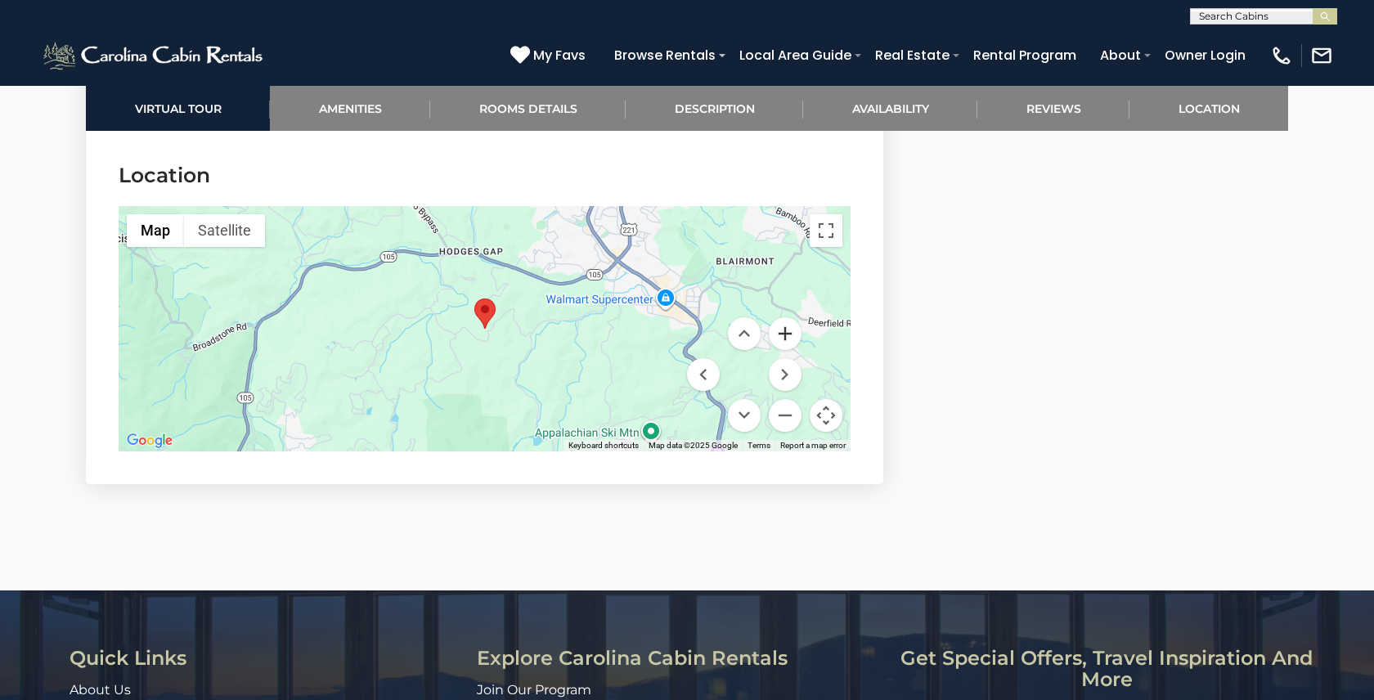
click at [787, 317] on button "Zoom in" at bounding box center [785, 333] width 33 height 33
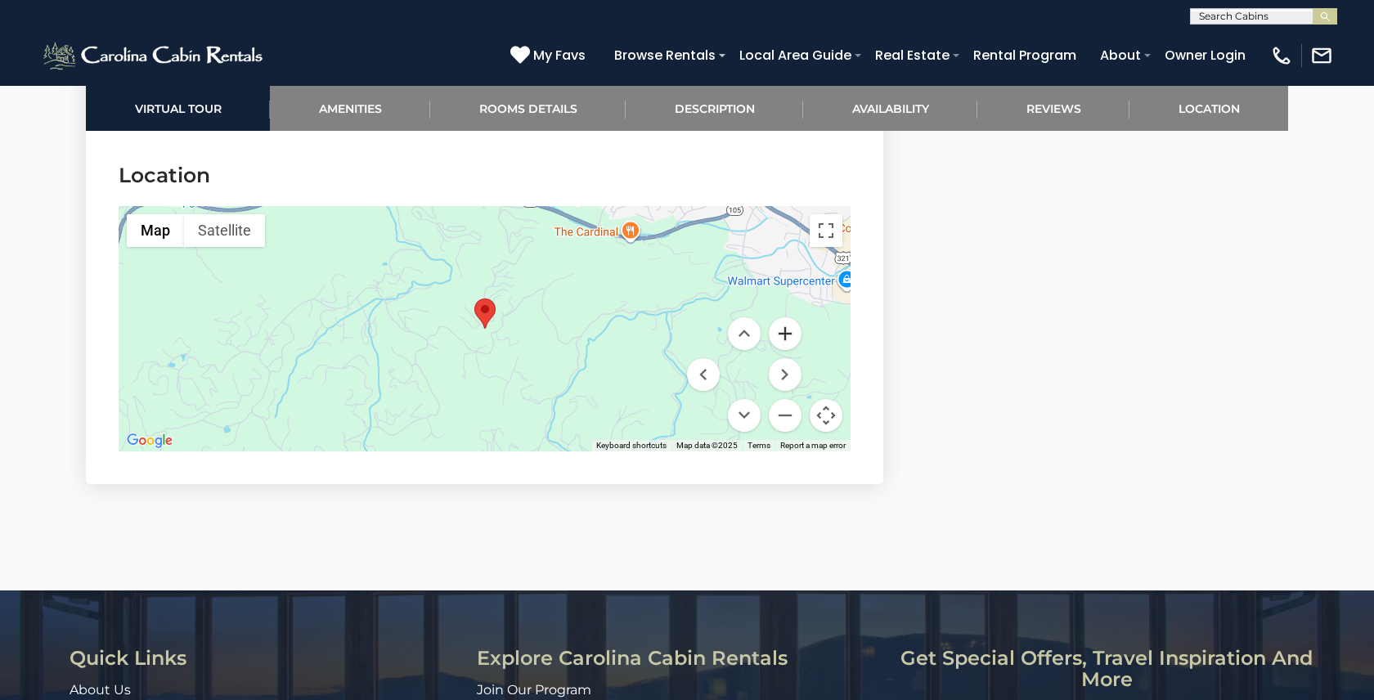
click at [787, 317] on button "Zoom in" at bounding box center [785, 333] width 33 height 33
